Goal: Information Seeking & Learning: Learn about a topic

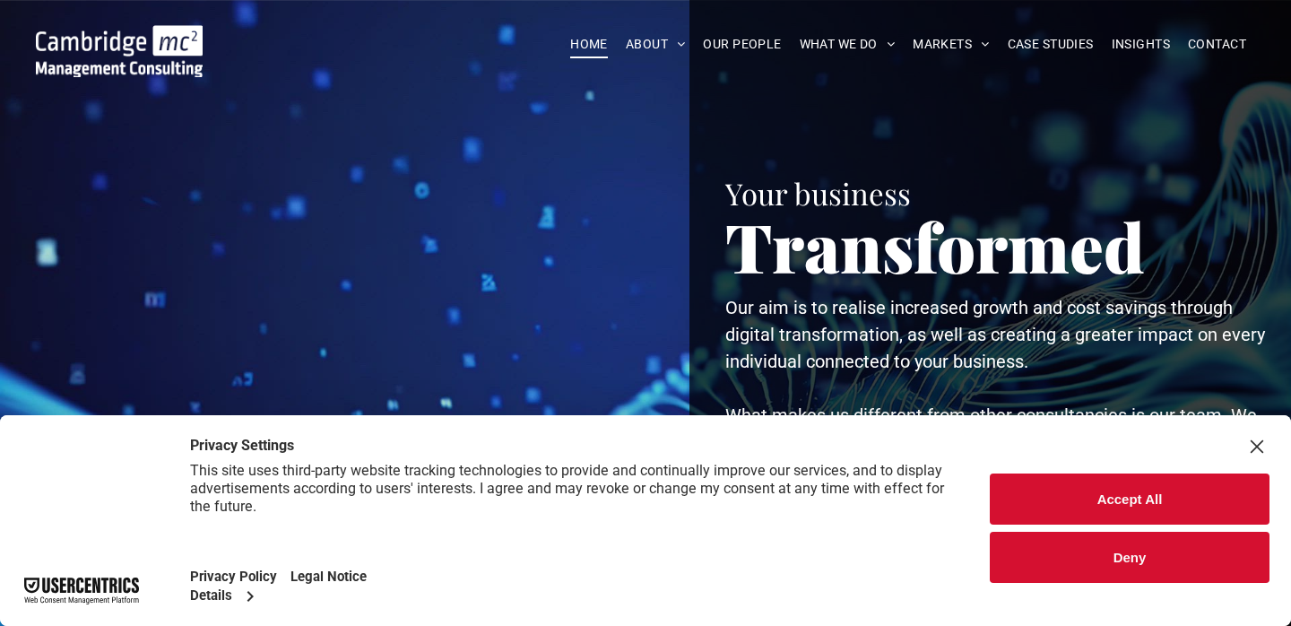
click at [1113, 490] on button "Accept All" at bounding box center [1130, 498] width 280 height 51
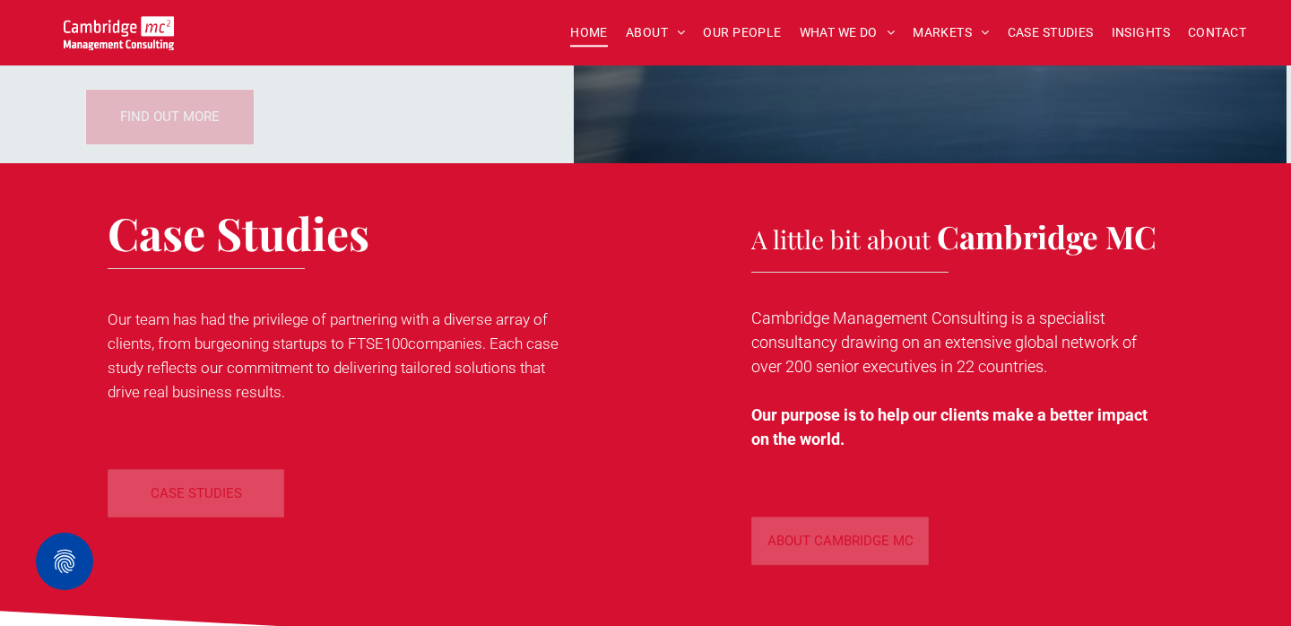
scroll to position [2687, 0]
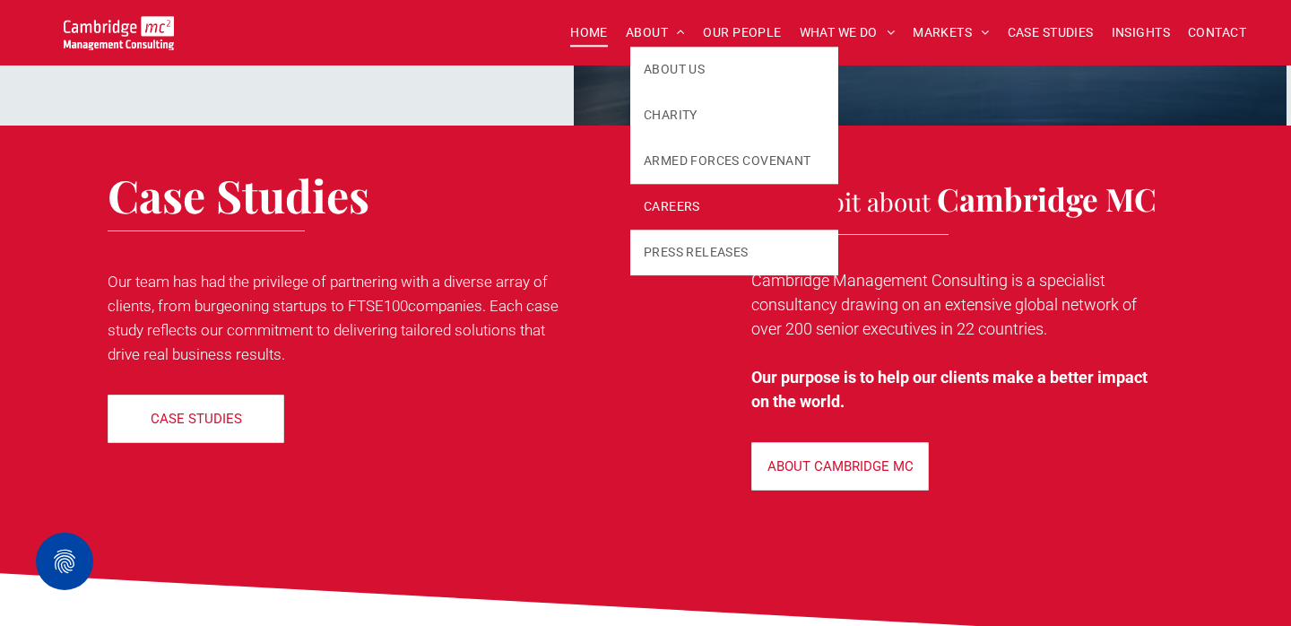
click at [680, 206] on span "CAREERS" at bounding box center [672, 206] width 56 height 19
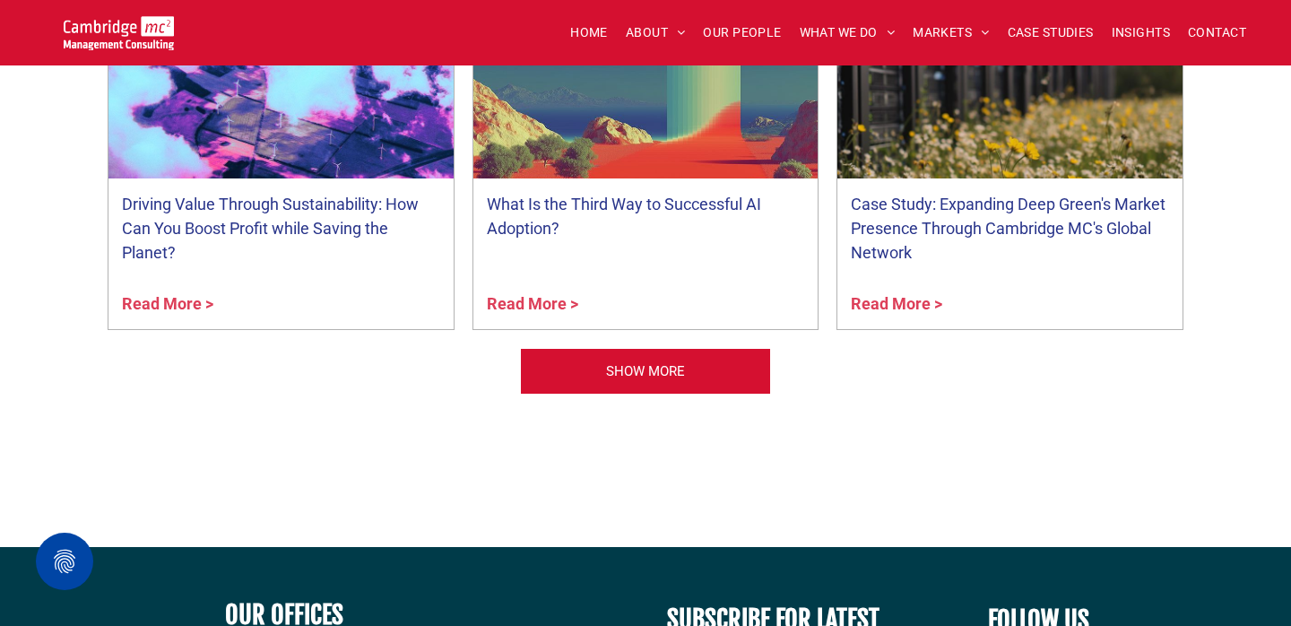
scroll to position [2438, 0]
